Goal: Task Accomplishment & Management: Complete application form

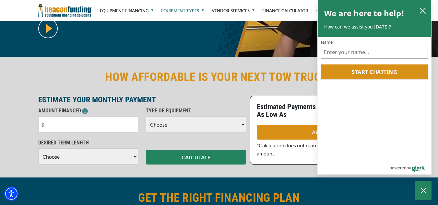
click at [107, 158] on select "Choose 36 Months 48 Months 60 Months" at bounding box center [88, 156] width 100 height 16
click at [179, 127] on select "Choose Backhoe Boom/Bucket Truck Chipper Commercial Mower Crane DTG/DTF Printin…" at bounding box center [196, 124] width 100 height 16
click at [178, 126] on select "Choose Backhoe Boom/Bucket Truck Chipper Commercial Mower Crane DTG/DTF Printin…" at bounding box center [196, 124] width 100 height 16
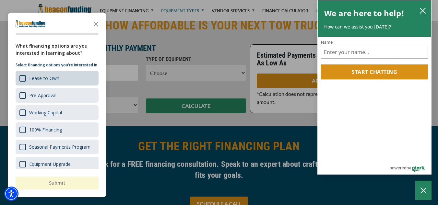
click at [65, 84] on div "Lease-to-Own" at bounding box center [57, 78] width 83 height 15
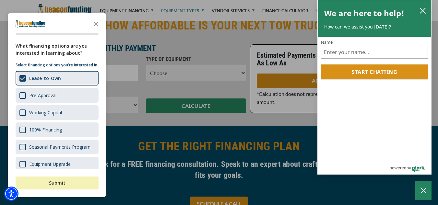
click at [57, 181] on button "Submit" at bounding box center [57, 183] width 83 height 13
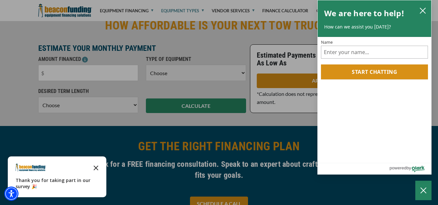
click at [99, 167] on icon "Close the survey" at bounding box center [95, 167] width 13 height 13
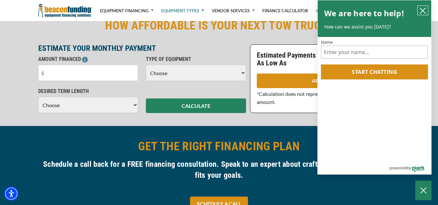
click at [421, 10] on icon "close chatbox" at bounding box center [422, 10] width 6 height 6
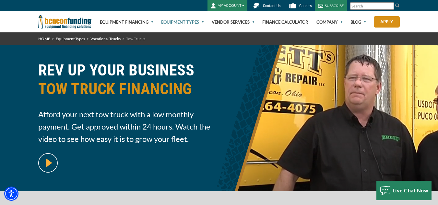
scroll to position [0, 0]
